Goal: Information Seeking & Learning: Check status

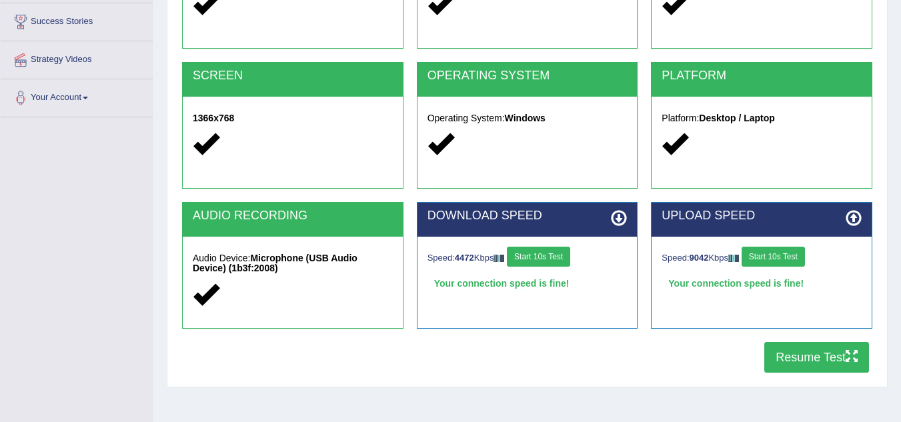
click at [797, 360] on button "Resume Test" at bounding box center [817, 357] width 105 height 31
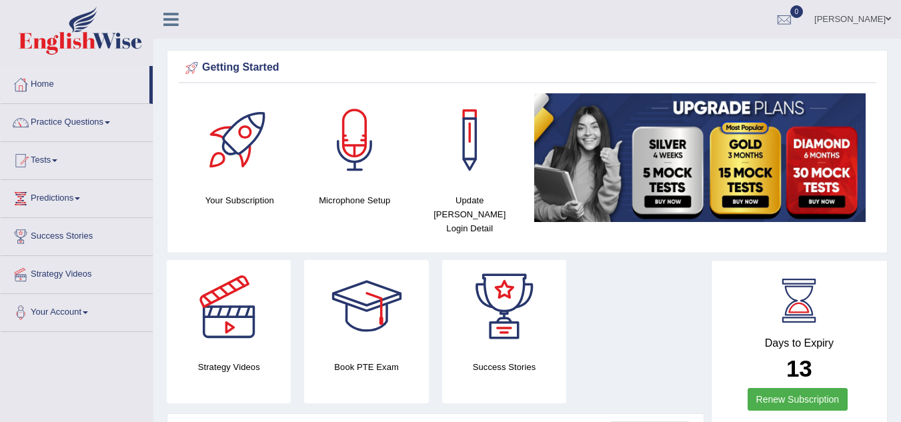
click at [79, 162] on link "Tests" at bounding box center [77, 158] width 152 height 33
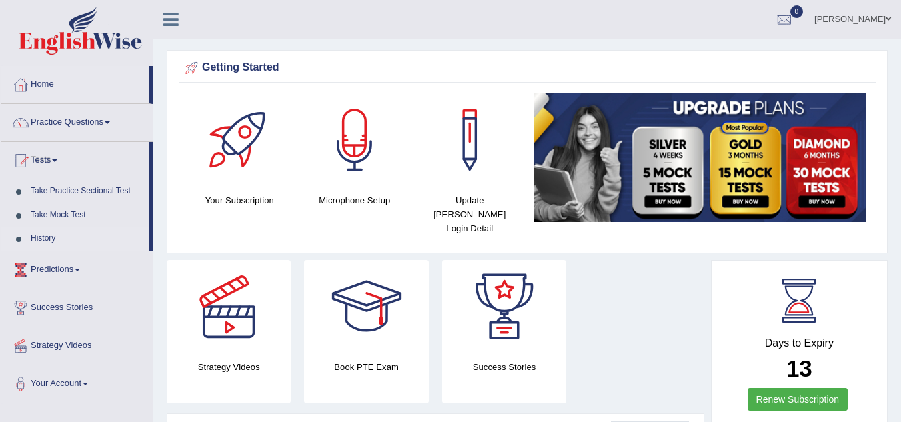
click at [51, 237] on link "History" at bounding box center [87, 239] width 125 height 24
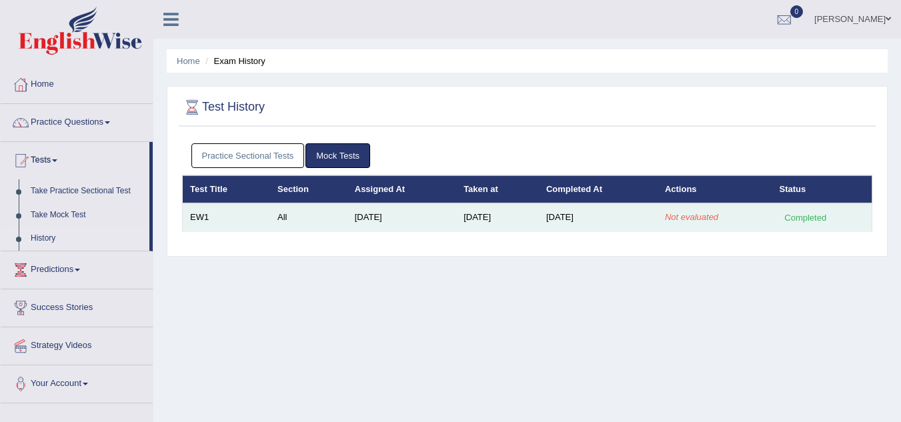
click at [683, 222] on em "Not evaluated" at bounding box center [691, 217] width 53 height 10
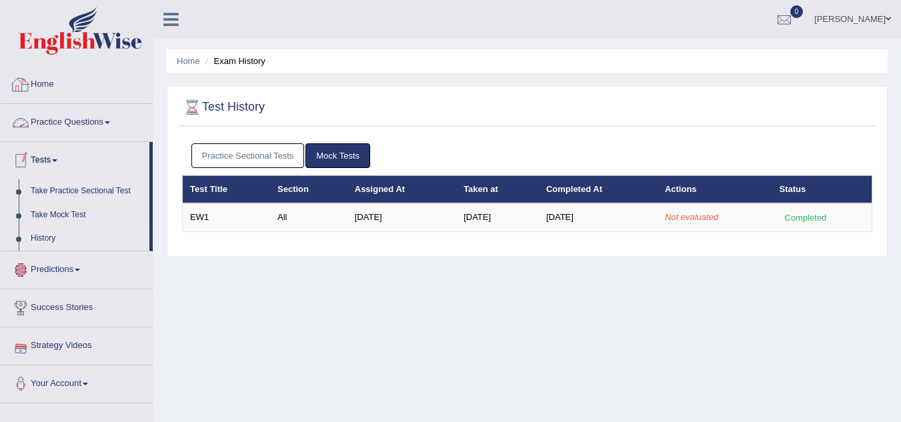
click at [82, 88] on link "Home" at bounding box center [77, 82] width 152 height 33
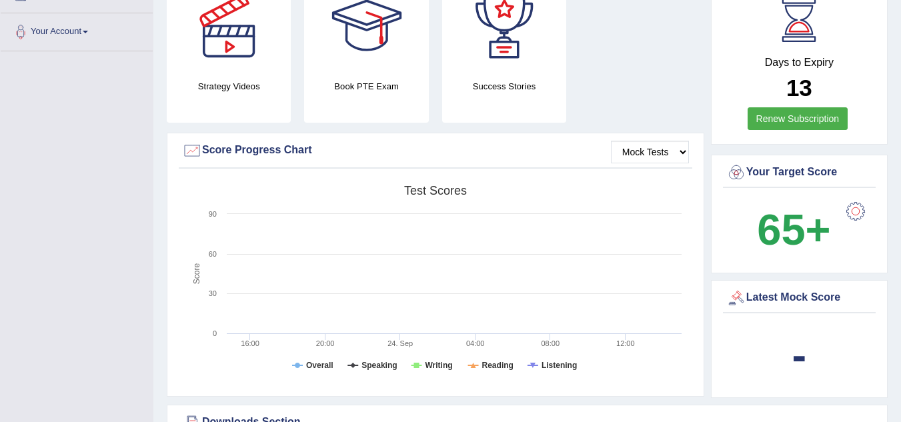
scroll to position [347, 0]
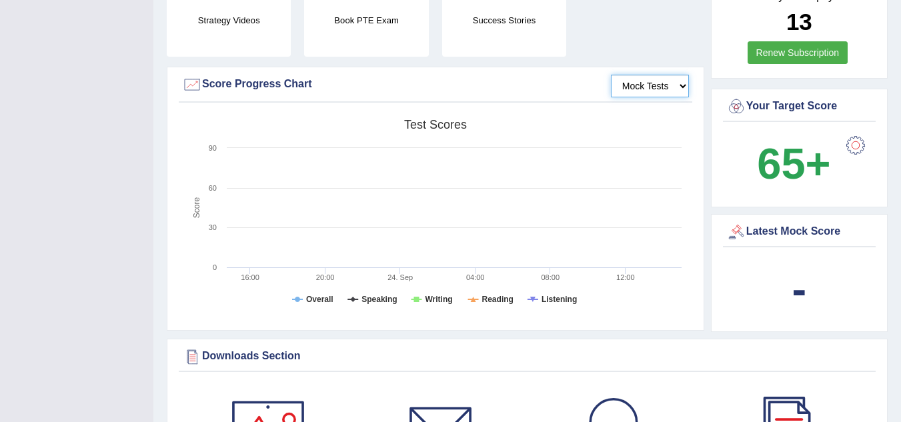
click at [683, 75] on select "Mock Tests" at bounding box center [650, 86] width 78 height 23
click at [611, 75] on select "Mock Tests" at bounding box center [650, 86] width 78 height 23
click at [672, 75] on select "Mock Tests" at bounding box center [650, 86] width 78 height 23
click at [611, 75] on select "Mock Tests" at bounding box center [650, 86] width 78 height 23
click at [800, 276] on b "-" at bounding box center [800, 289] width 15 height 49
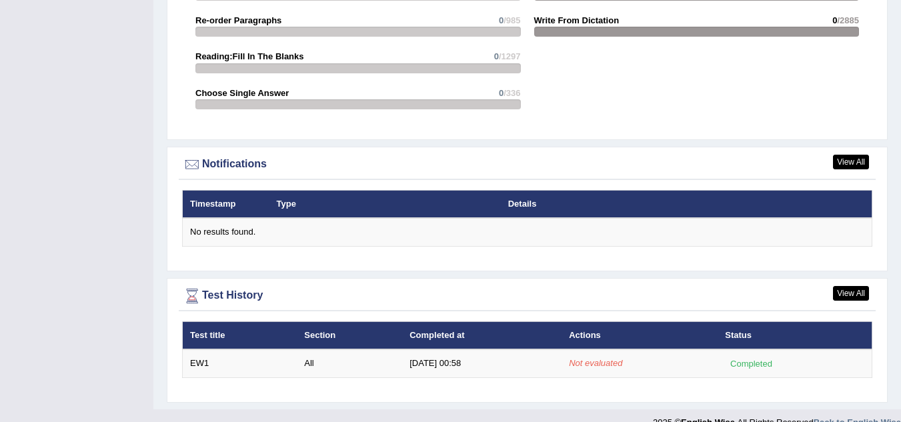
scroll to position [1499, 0]
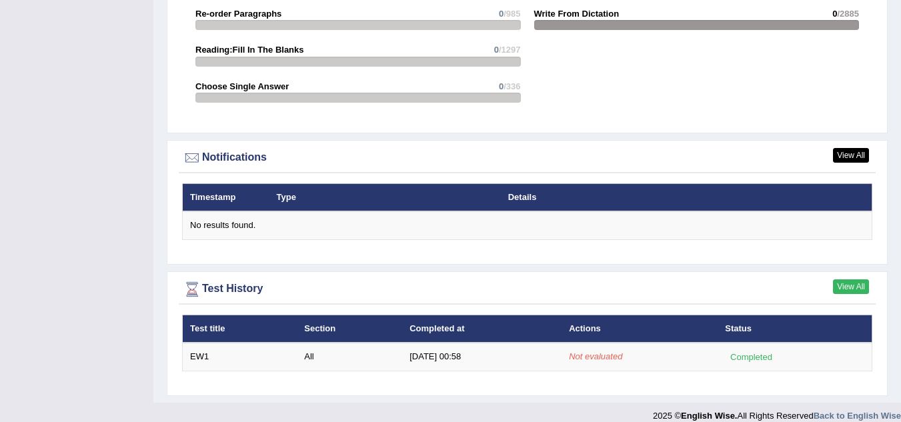
click at [858, 280] on link "View All" at bounding box center [851, 287] width 36 height 15
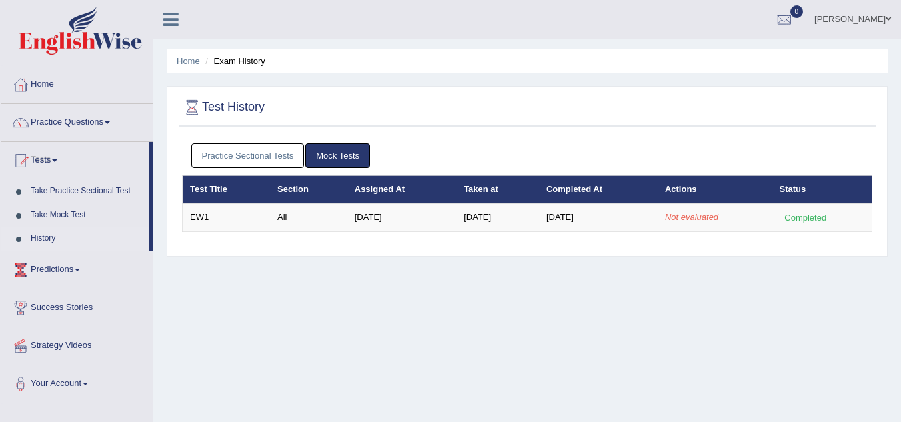
click at [49, 240] on link "History" at bounding box center [87, 239] width 125 height 24
click at [330, 158] on link "Mock Tests" at bounding box center [338, 155] width 65 height 25
click at [50, 81] on link "Home" at bounding box center [77, 82] width 152 height 33
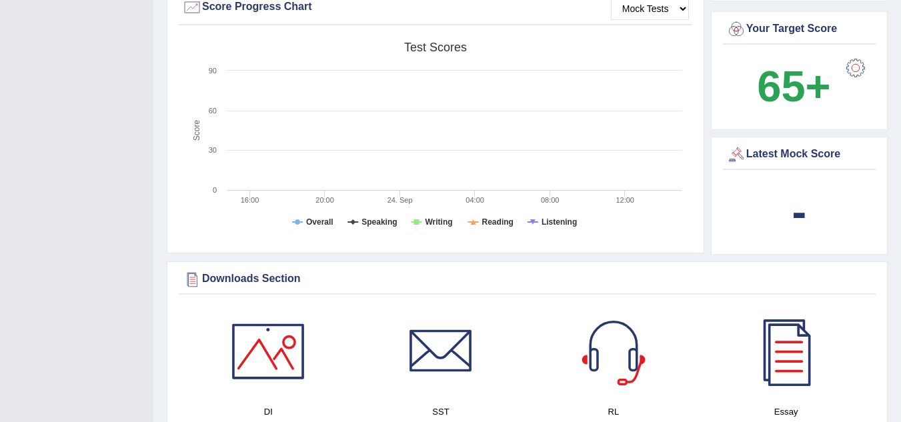
scroll to position [427, 0]
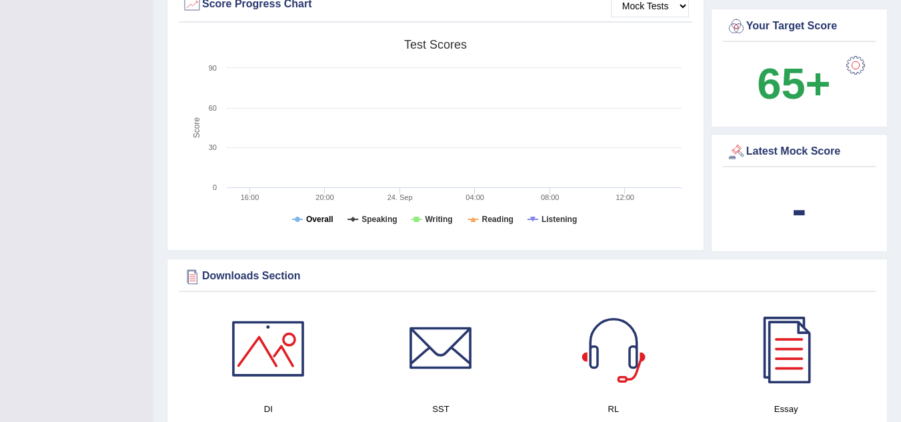
click at [324, 215] on tspan "Overall" at bounding box center [319, 219] width 27 height 9
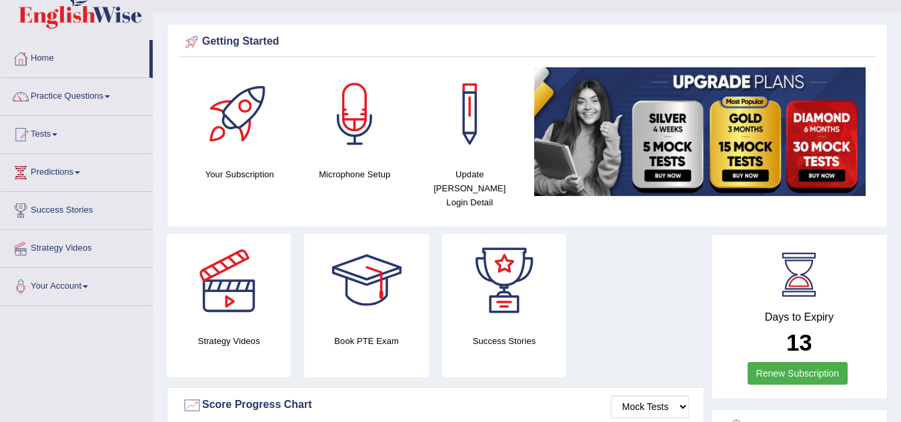
scroll to position [0, 0]
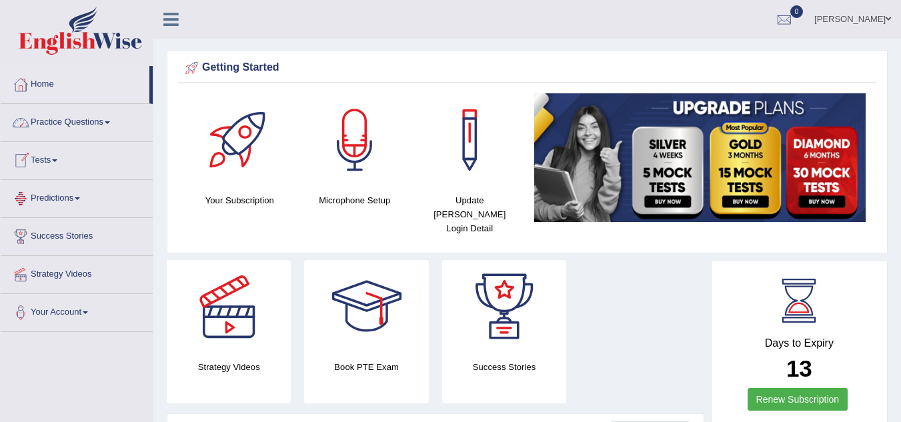
click at [72, 168] on link "Tests" at bounding box center [77, 158] width 152 height 33
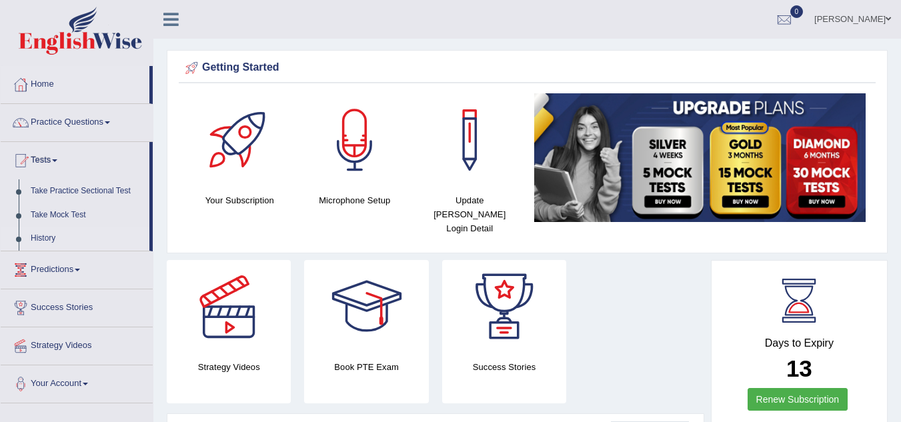
click at [45, 243] on link "History" at bounding box center [87, 239] width 125 height 24
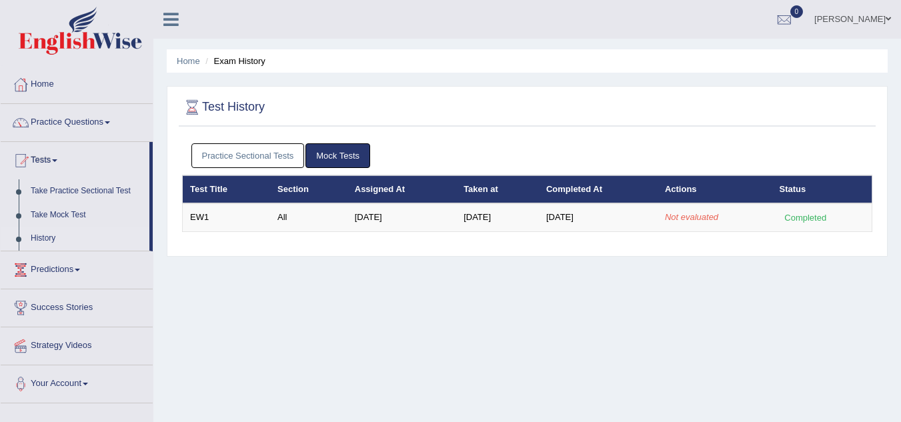
click at [330, 154] on link "Mock Tests" at bounding box center [338, 155] width 65 height 25
click at [330, 155] on link "Mock Tests" at bounding box center [338, 155] width 65 height 25
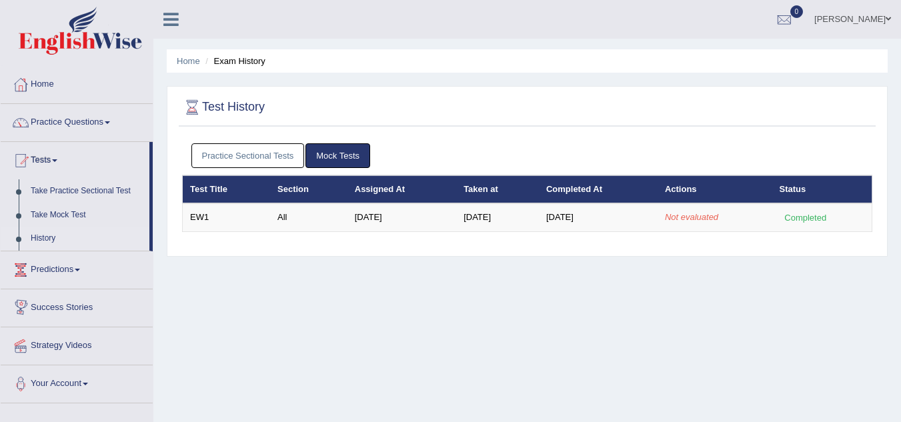
click at [216, 268] on div "Home Exam History Test History Practice Sectional Tests Mock Tests Test Title S…" at bounding box center [527, 333] width 748 height 667
click at [795, 20] on div at bounding box center [785, 20] width 20 height 20
click at [761, 55] on div "See All Alerts" at bounding box center [704, 56] width 177 height 14
click at [792, 22] on div at bounding box center [785, 20] width 20 height 20
click at [759, 68] on li "See All Alerts" at bounding box center [704, 56] width 191 height 27
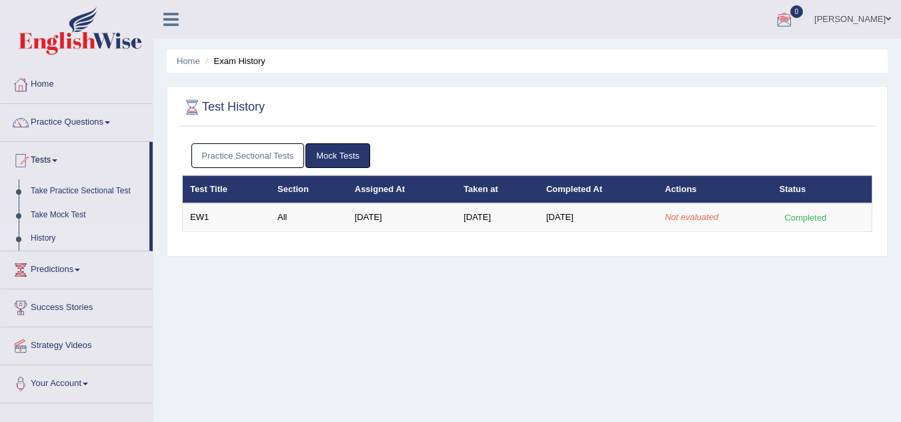
click at [842, 21] on link "[PERSON_NAME]" at bounding box center [853, 17] width 97 height 35
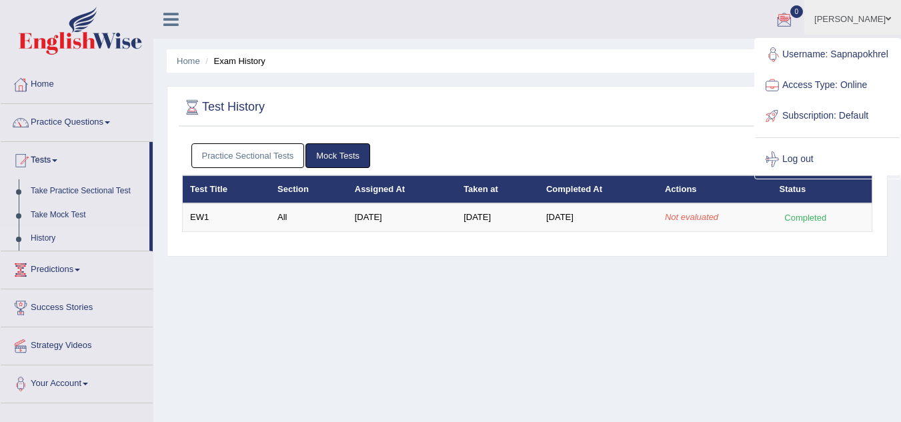
click at [566, 264] on div "Home Exam History Test History Practice Sectional Tests Mock Tests Test Title S…" at bounding box center [527, 333] width 748 height 667
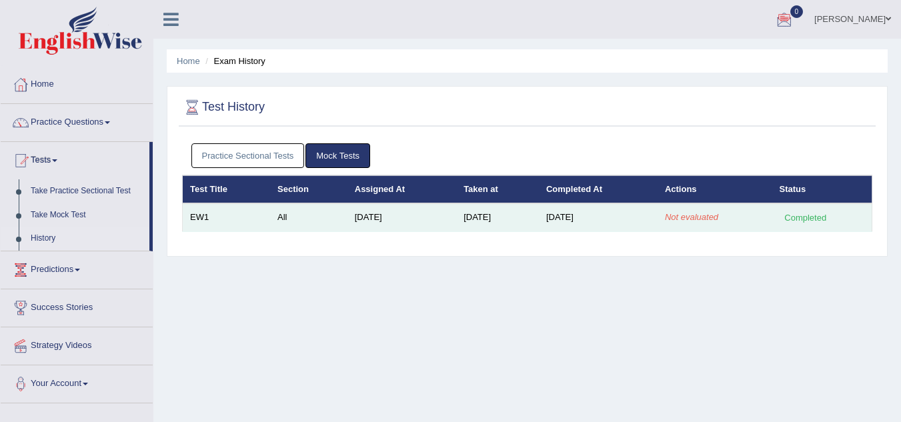
click at [706, 212] on em "Not evaluated" at bounding box center [691, 217] width 53 height 10
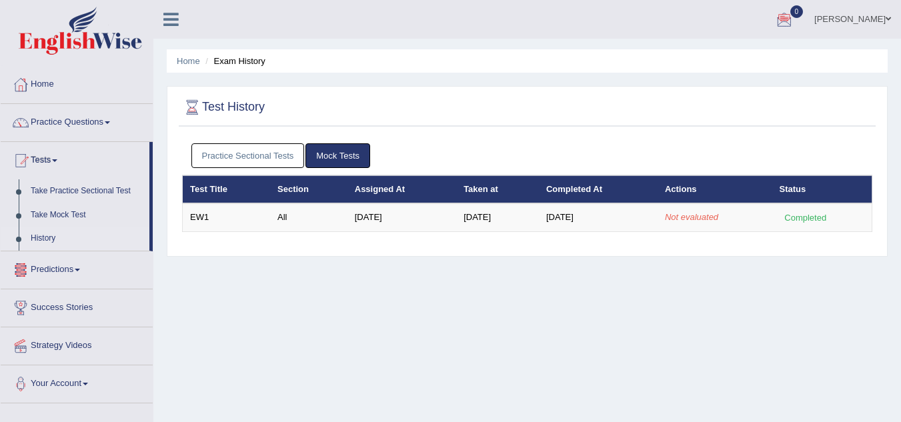
click at [83, 272] on link "Predictions" at bounding box center [77, 268] width 152 height 33
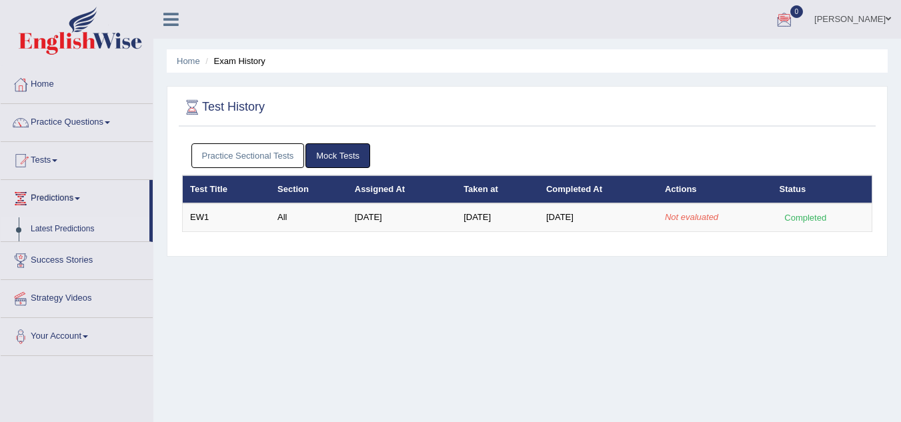
click at [107, 228] on link "Latest Predictions" at bounding box center [87, 230] width 125 height 24
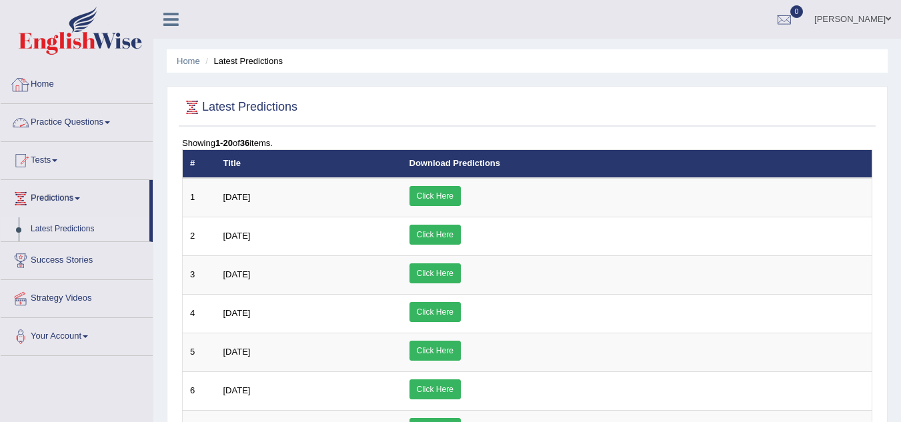
click at [77, 92] on link "Home" at bounding box center [77, 82] width 152 height 33
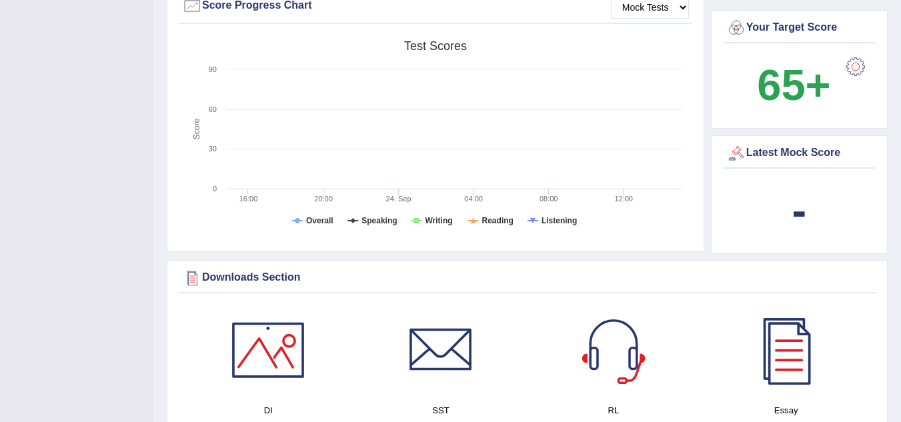
scroll to position [454, 0]
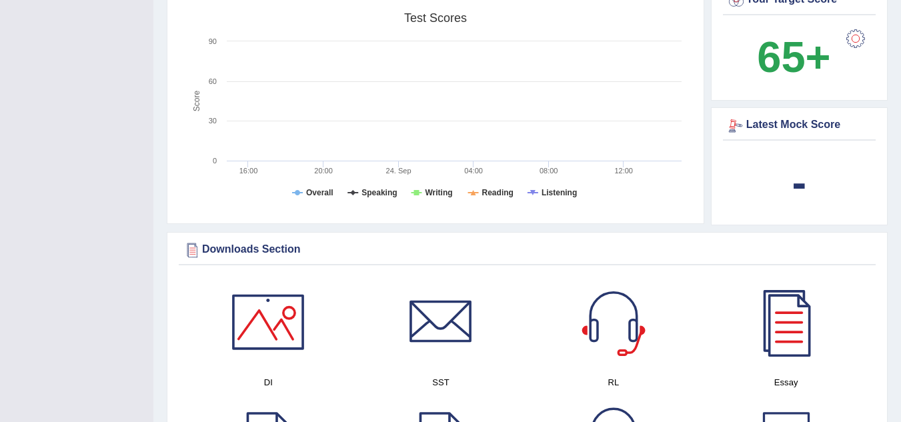
click at [737, 115] on div at bounding box center [737, 125] width 20 height 20
click at [741, 115] on div at bounding box center [737, 125] width 20 height 20
click at [731, 115] on div at bounding box center [737, 125] width 20 height 20
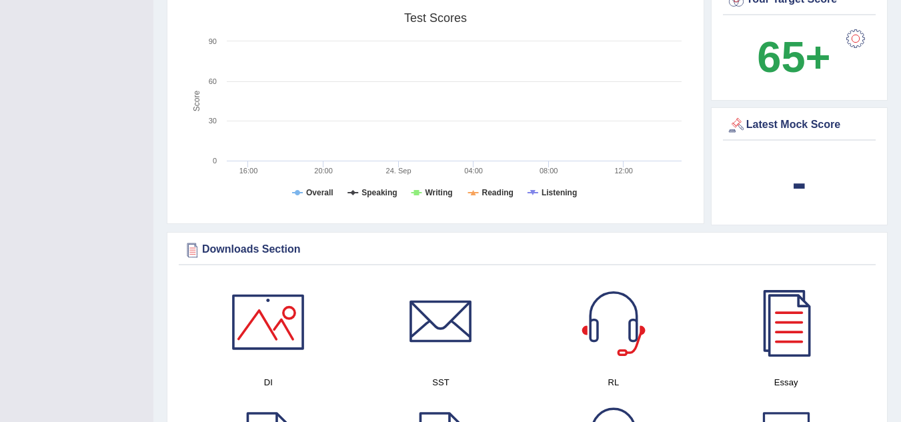
click at [731, 115] on div at bounding box center [737, 125] width 20 height 20
click at [740, 115] on div at bounding box center [737, 125] width 20 height 20
click at [739, 118] on div at bounding box center [737, 125] width 20 height 20
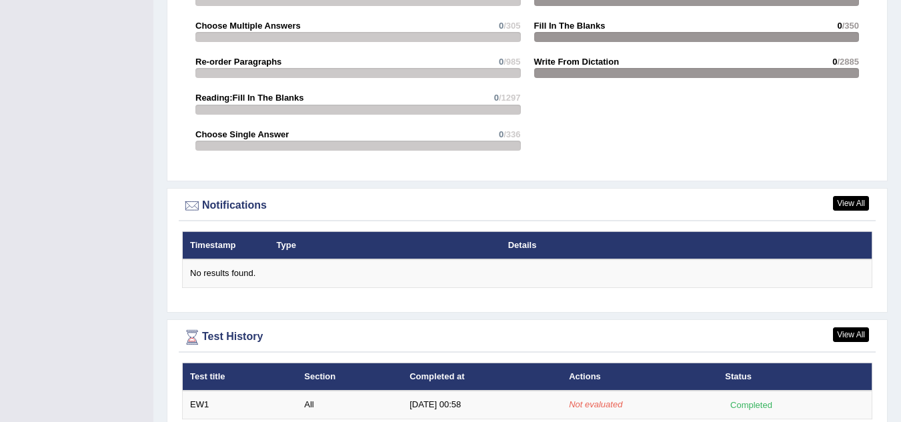
scroll to position [1493, 0]
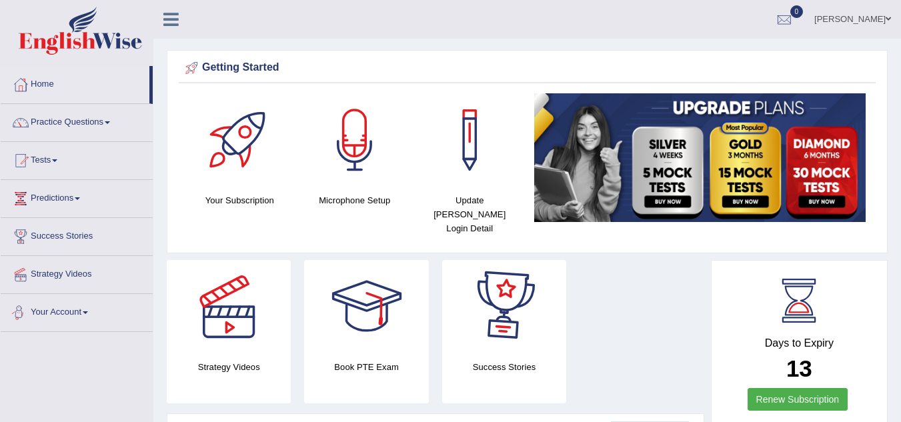
click at [59, 323] on link "Your Account" at bounding box center [77, 310] width 152 height 33
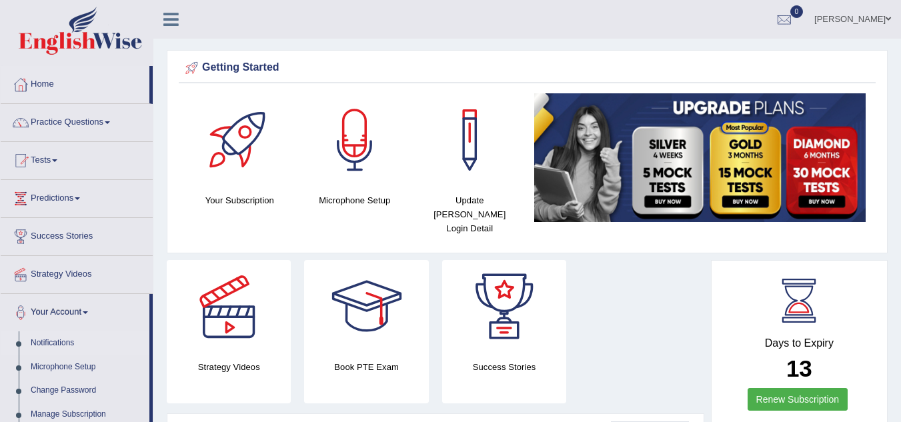
click at [54, 346] on link "Notifications" at bounding box center [87, 344] width 125 height 24
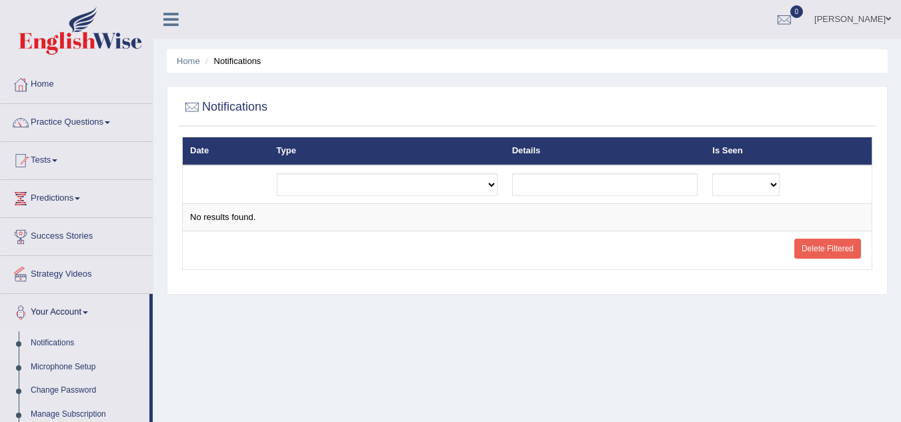
click at [378, 196] on td "Exam evaluated Question report replied Practice question report replied Test as…" at bounding box center [388, 184] width 236 height 39
click at [484, 185] on select "Exam evaluated Question report replied Practice question report replied Test as…" at bounding box center [387, 184] width 221 height 23
select select "exam_evaluated"
click at [277, 173] on select "Exam evaluated Question report replied Practice question report replied Test as…" at bounding box center [387, 184] width 221 height 23
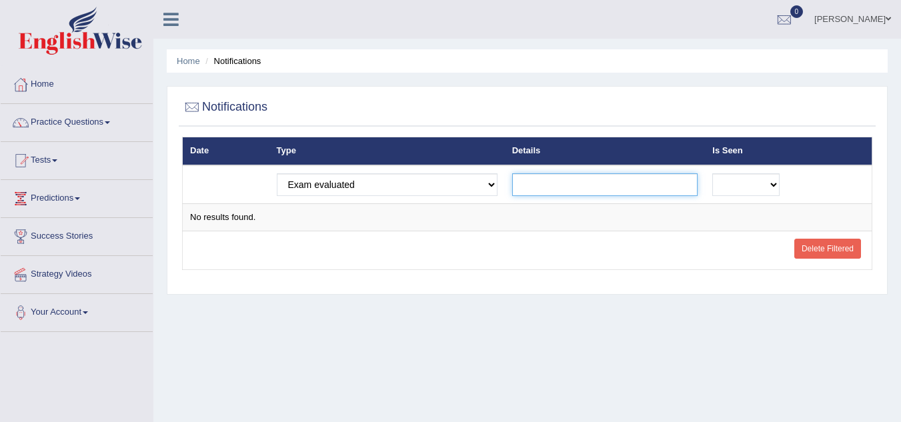
click at [556, 175] on input "text" at bounding box center [605, 184] width 186 height 23
click at [761, 179] on select "No Yes" at bounding box center [746, 184] width 67 height 23
select select "1"
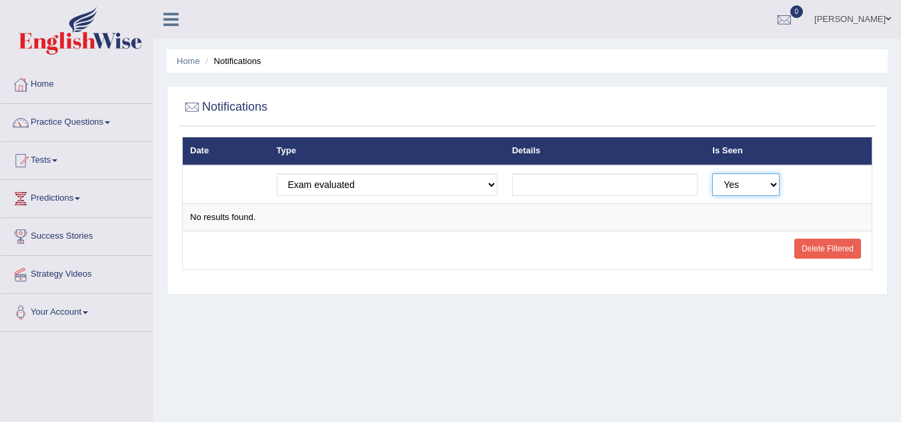
click at [713, 173] on select "No Yes" at bounding box center [746, 184] width 67 height 23
click at [558, 191] on input "text" at bounding box center [605, 184] width 186 height 23
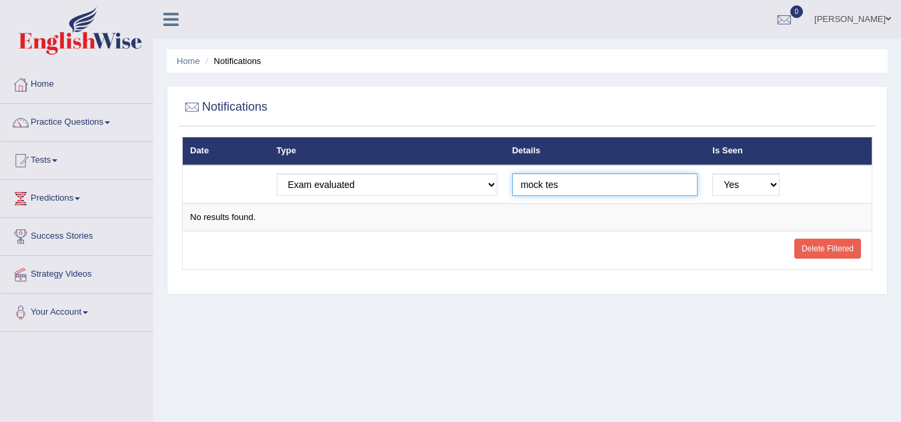
type input "mock test"
click at [63, 92] on link "Home" at bounding box center [77, 82] width 152 height 33
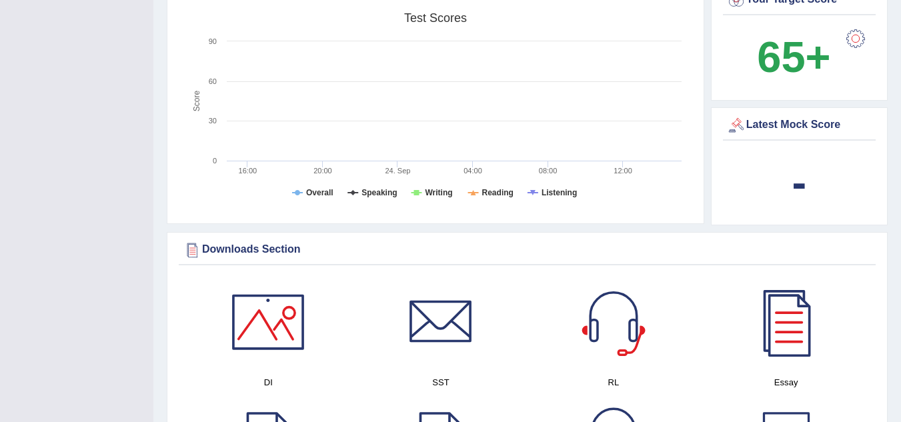
scroll to position [480, 0]
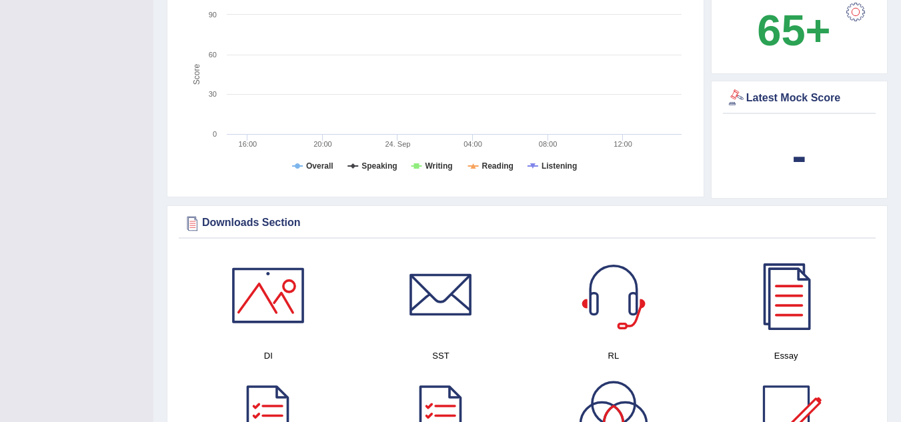
click at [734, 89] on div at bounding box center [737, 99] width 20 height 20
click at [733, 90] on div at bounding box center [737, 99] width 20 height 20
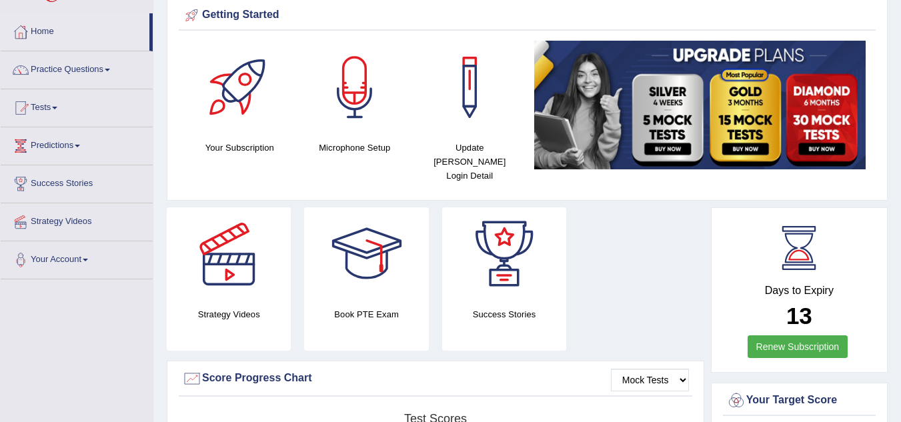
scroll to position [0, 0]
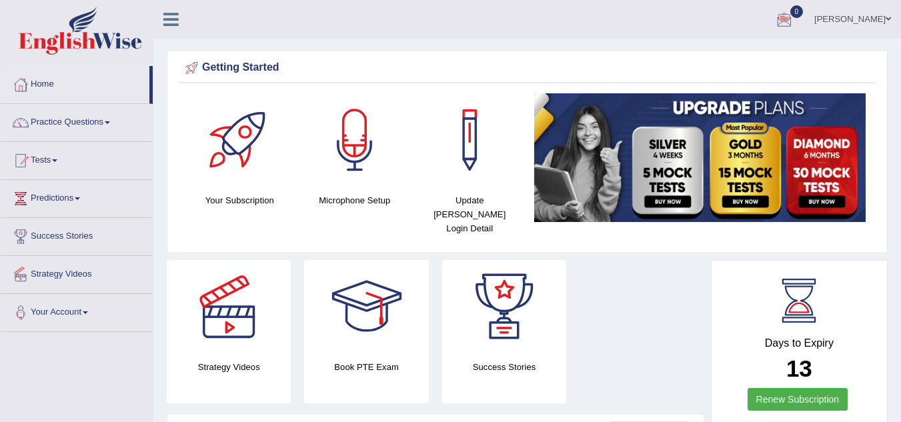
click at [45, 93] on link "Home" at bounding box center [75, 82] width 149 height 33
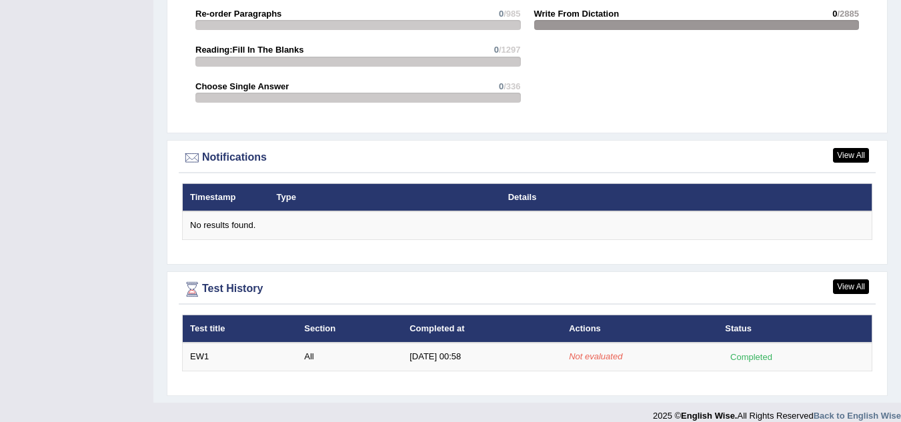
scroll to position [933, 0]
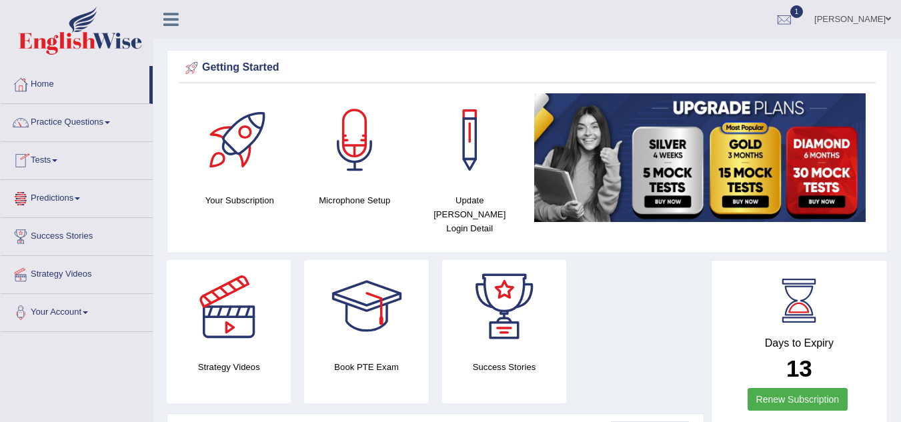
click at [74, 155] on link "Tests" at bounding box center [77, 158] width 152 height 33
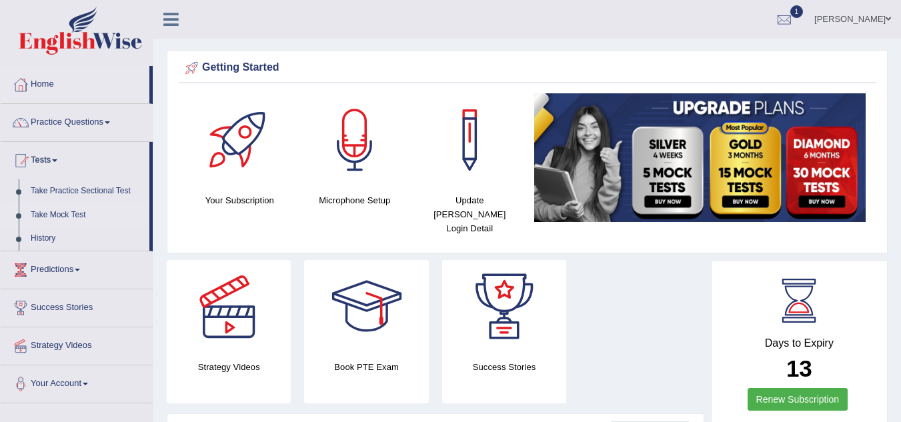
click at [63, 218] on link "Take Mock Test" at bounding box center [87, 216] width 125 height 24
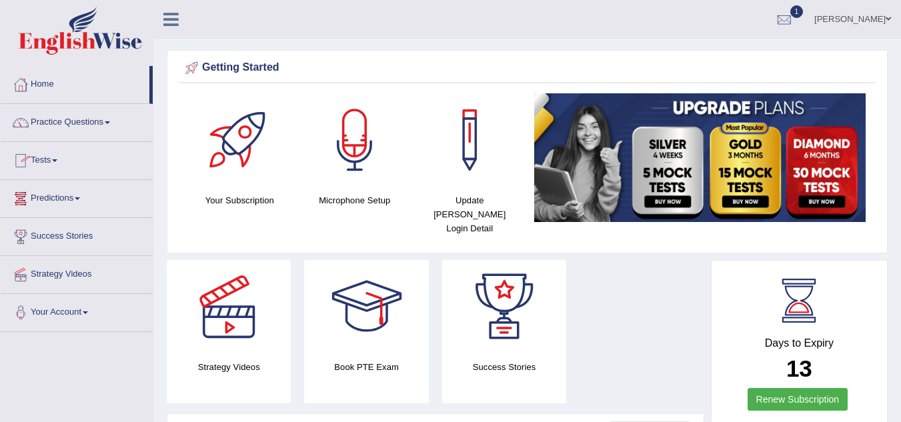
click at [79, 163] on link "Tests" at bounding box center [77, 158] width 152 height 33
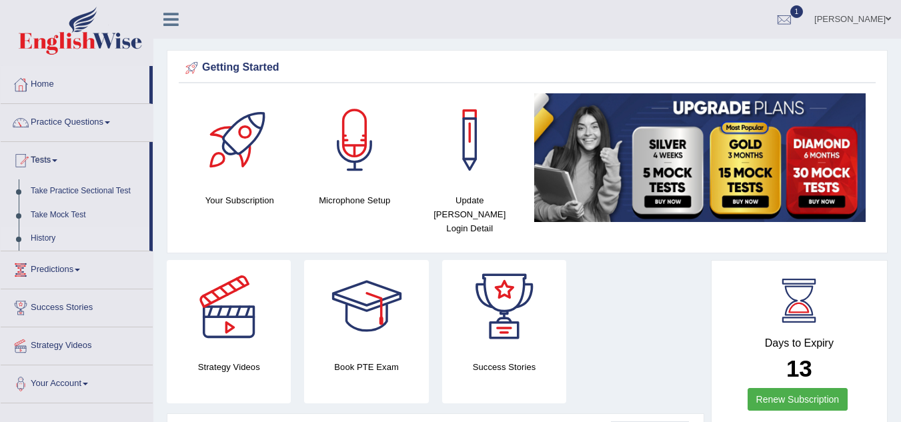
click at [50, 244] on link "History" at bounding box center [87, 239] width 125 height 24
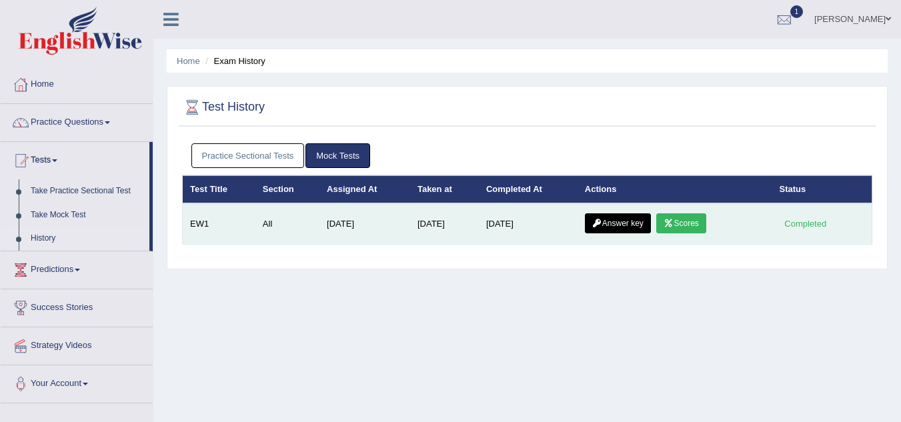
click at [681, 224] on link "Scores" at bounding box center [681, 224] width 49 height 20
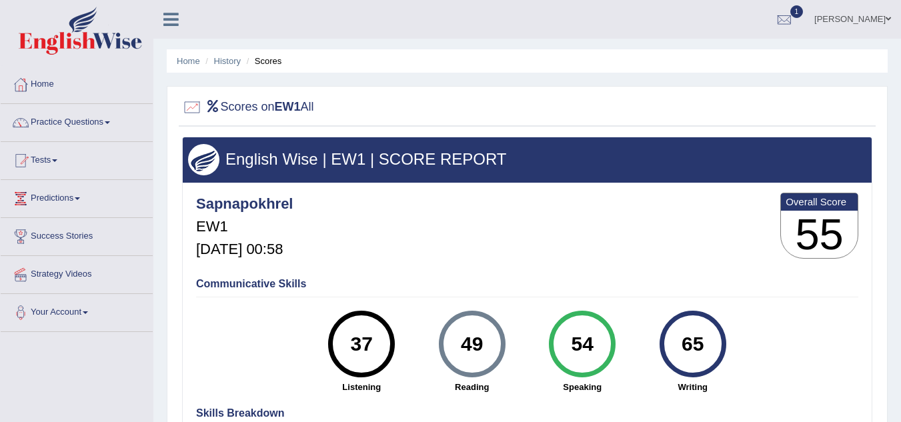
scroll to position [27, 0]
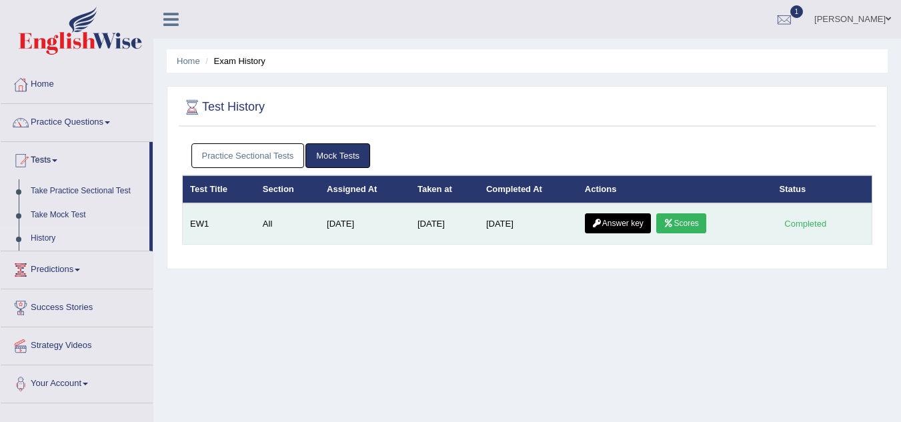
click at [628, 222] on link "Answer key" at bounding box center [618, 224] width 66 height 20
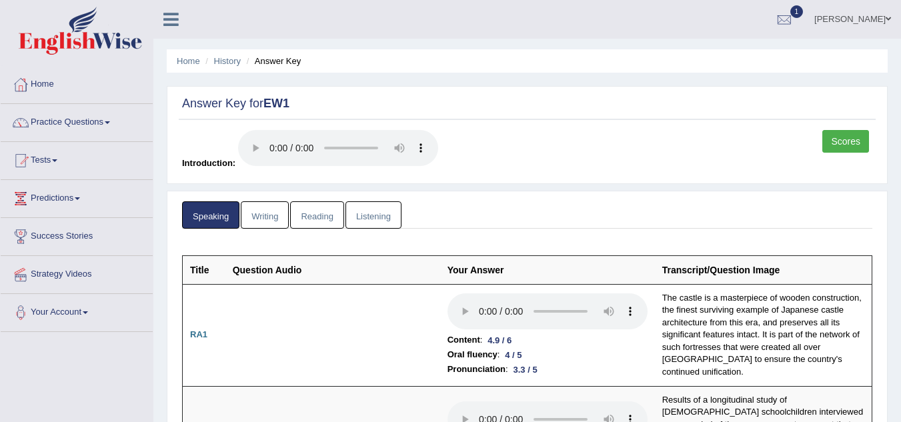
click at [262, 214] on link "Writing" at bounding box center [265, 215] width 48 height 27
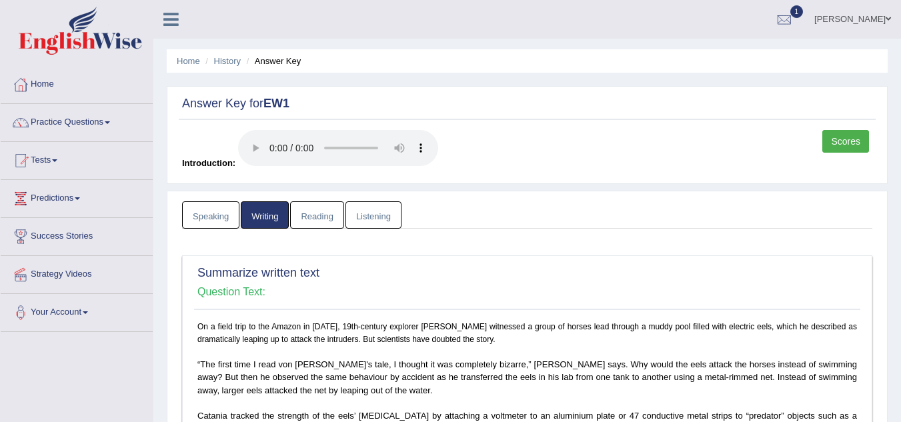
click at [304, 208] on link "Reading" at bounding box center [316, 215] width 53 height 27
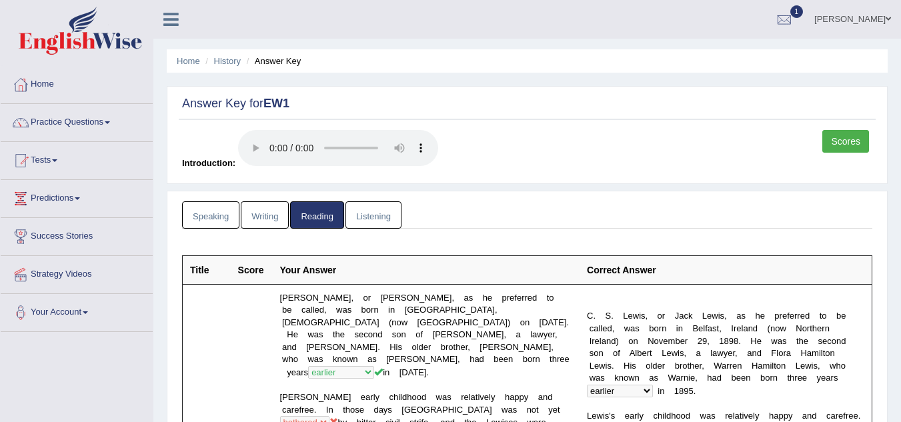
click at [378, 224] on link "Listening" at bounding box center [374, 215] width 56 height 27
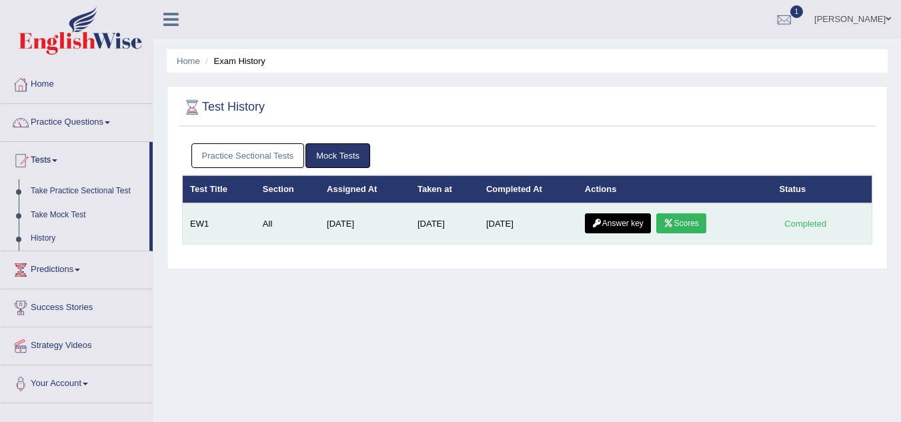
click at [697, 226] on link "Scores" at bounding box center [681, 224] width 49 height 20
